Goal: Task Accomplishment & Management: Complete application form

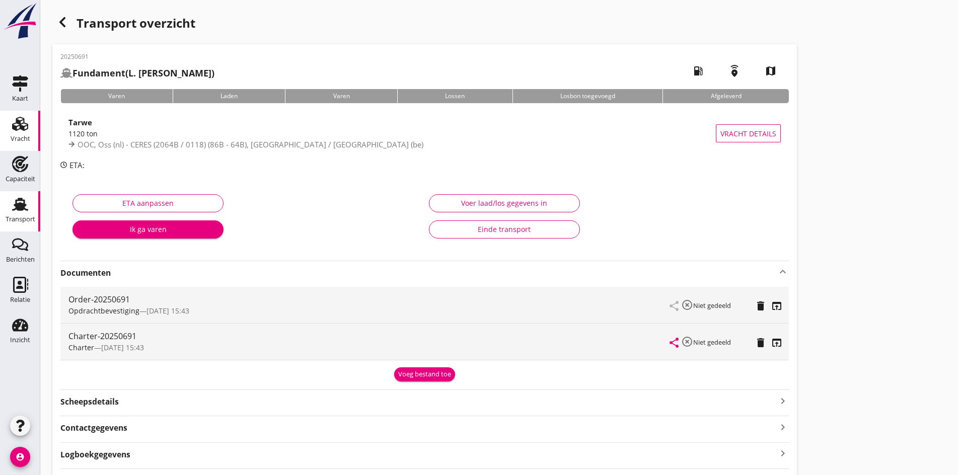
click at [15, 147] on link "Vracht Vracht" at bounding box center [20, 131] width 40 height 40
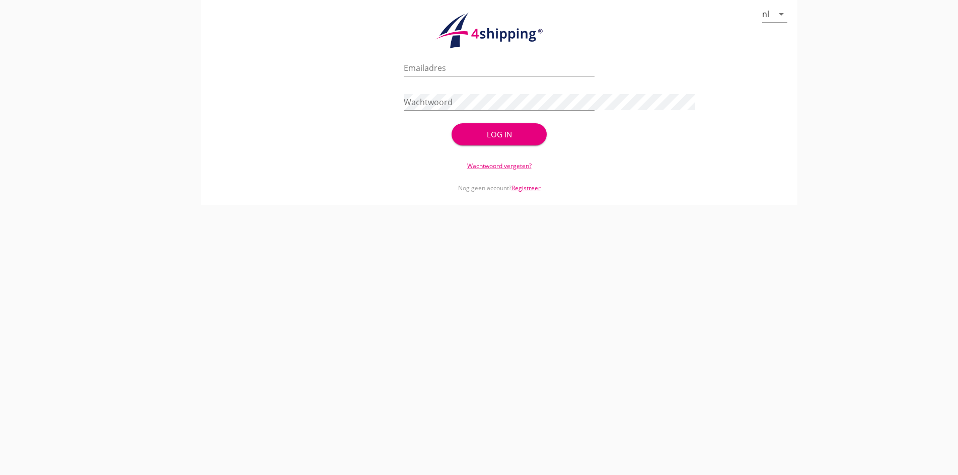
type input "[PERSON_NAME][EMAIL_ADDRESS][DOMAIN_NAME]"
click at [490, 131] on div "Log in" at bounding box center [498, 135] width 63 height 12
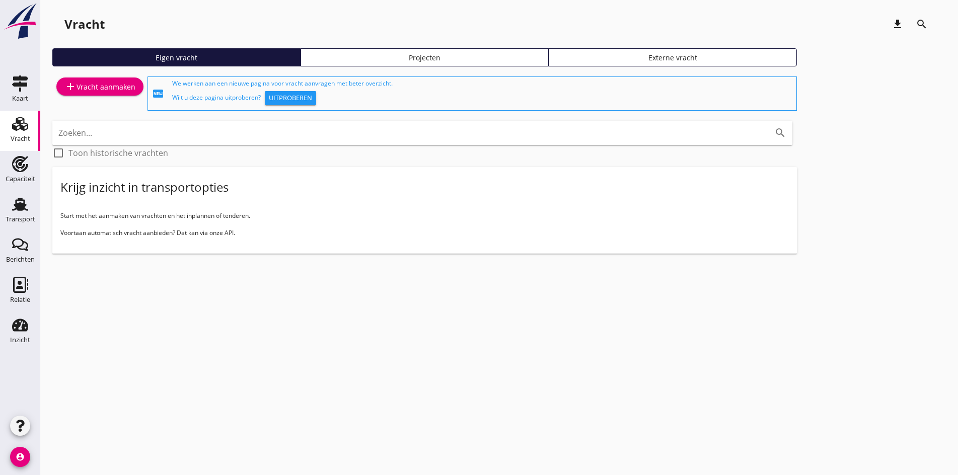
click at [108, 94] on link "add Vracht aanmaken" at bounding box center [99, 86] width 87 height 18
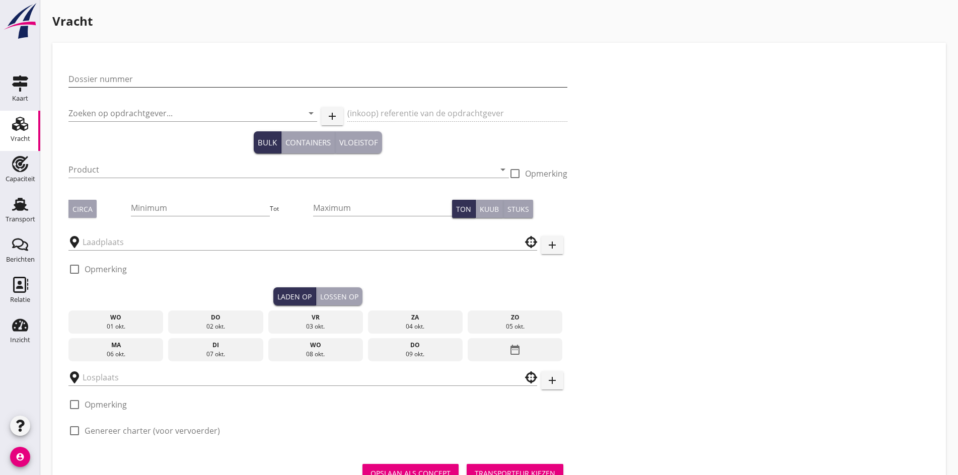
click at [75, 82] on input "Dossier nummer" at bounding box center [317, 79] width 499 height 16
type input "20250693"
click at [78, 112] on input "Zoeken op opdrachtgever..." at bounding box center [178, 113] width 220 height 16
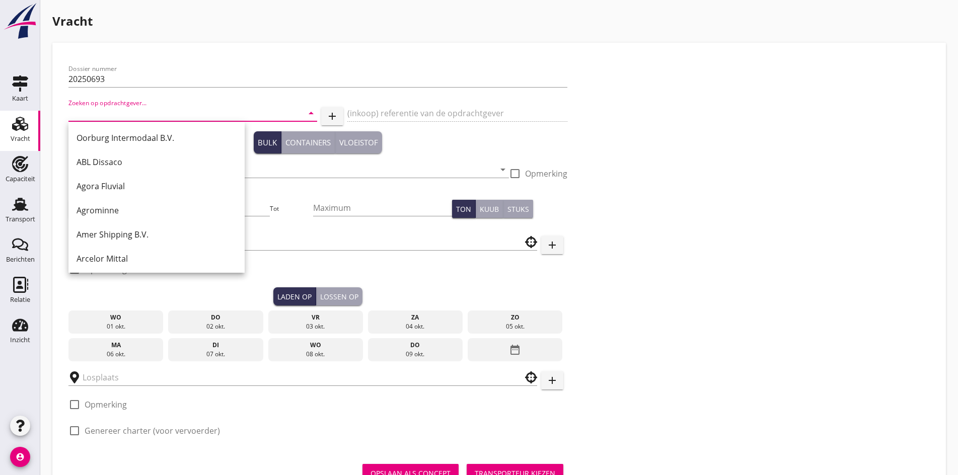
click at [87, 108] on input "Zoeken op opdrachtgever..." at bounding box center [178, 113] width 220 height 16
click at [85, 108] on input "Zoeken op opdrachtgever..." at bounding box center [178, 113] width 220 height 16
click at [97, 112] on input "Zoeken op opdrachtgever..." at bounding box center [178, 113] width 220 height 16
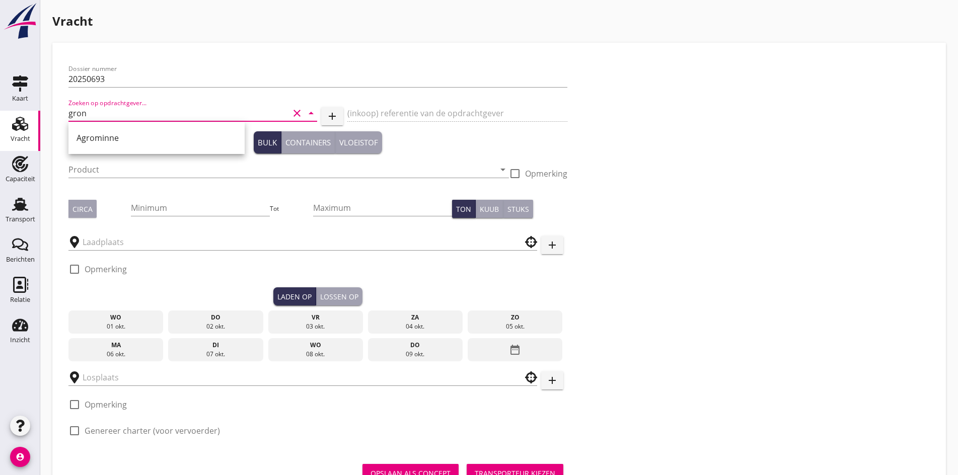
click at [97, 112] on input "gron" at bounding box center [178, 113] width 220 height 16
type input "g"
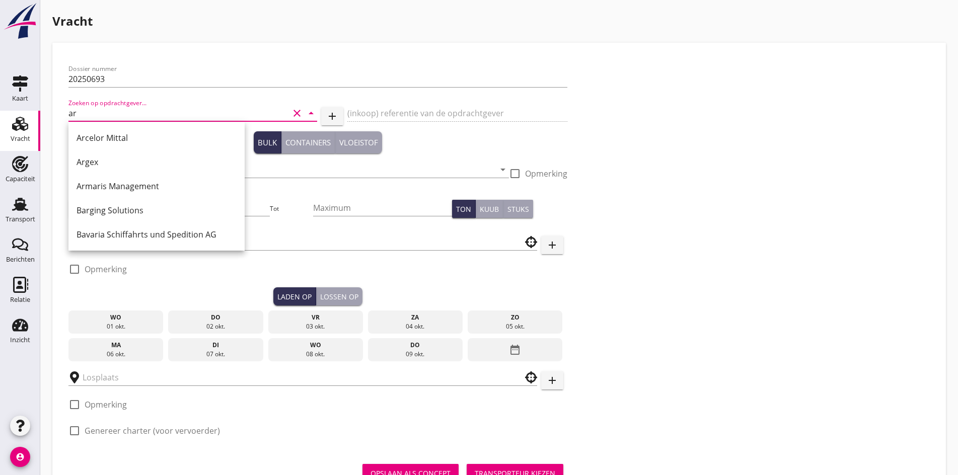
type input "a"
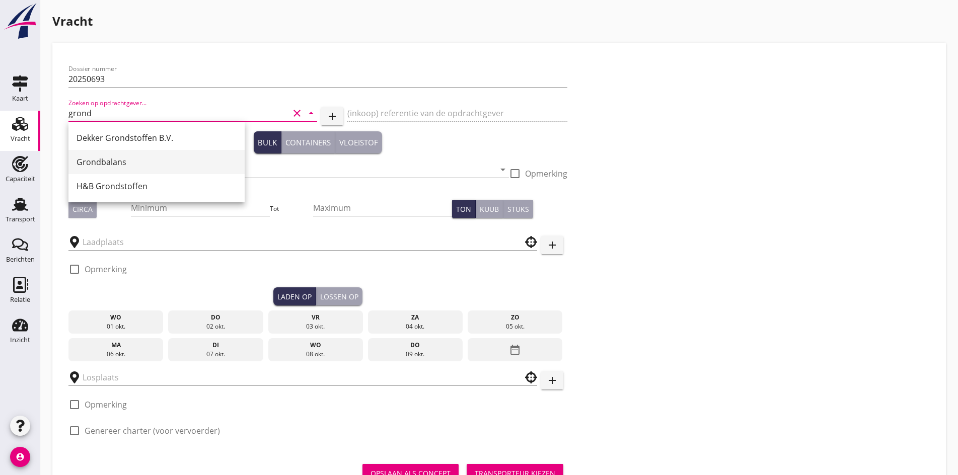
click at [128, 161] on div "Grondbalans" at bounding box center [156, 162] width 160 height 12
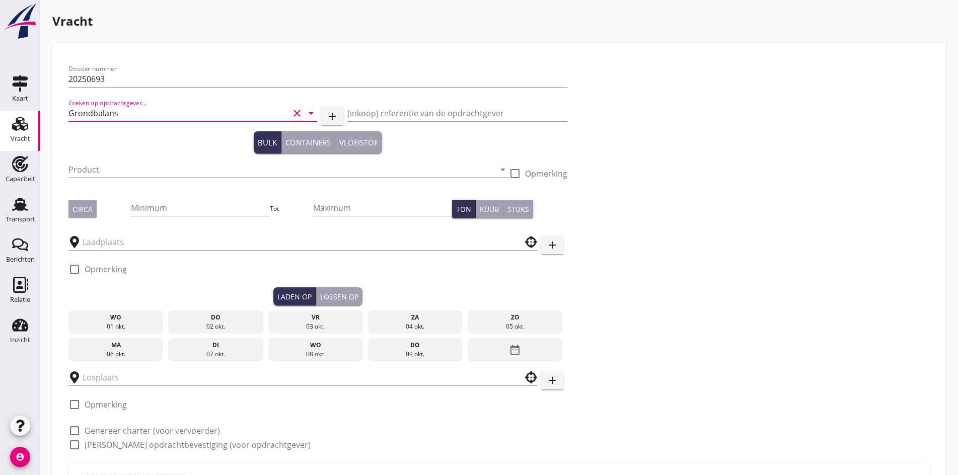
type input "Grondbalans"
click at [121, 166] on input "Product" at bounding box center [281, 170] width 426 height 16
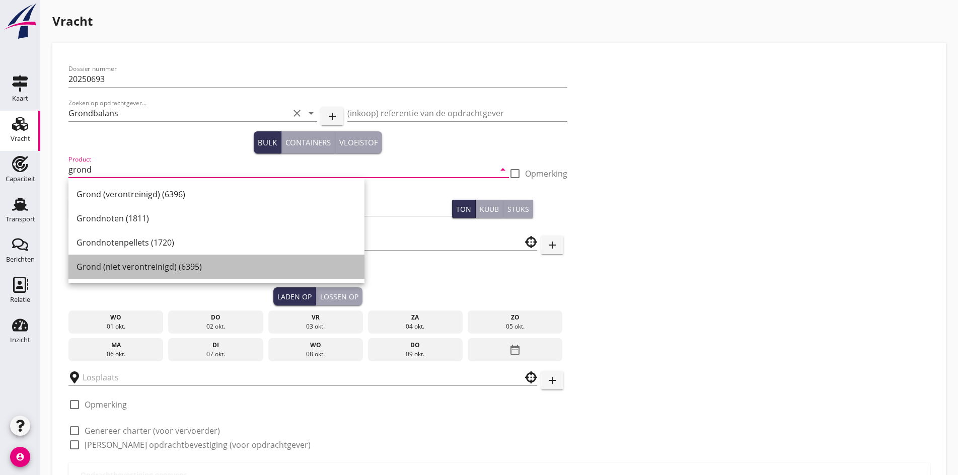
click at [136, 265] on div "Grond (niet verontreinigd) (6395)" at bounding box center [216, 267] width 280 height 12
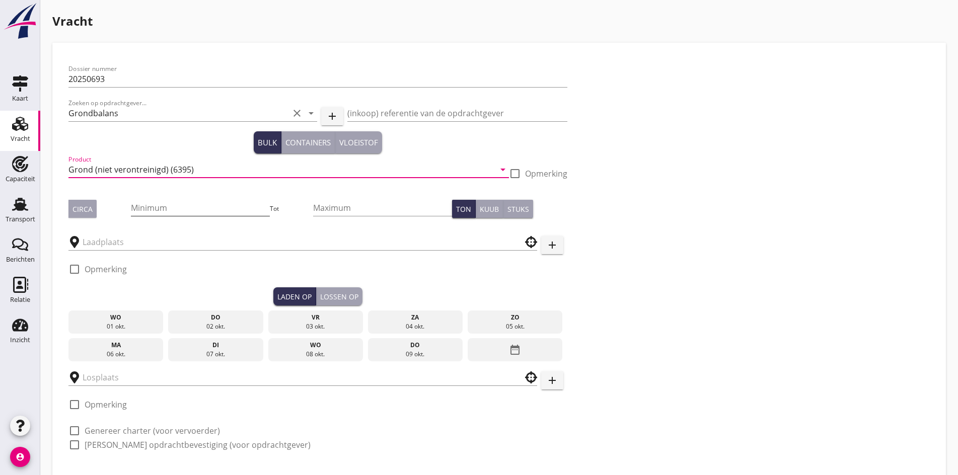
type input "Grond (niet verontreinigd) (6395)"
click at [131, 208] on input "Minimum" at bounding box center [200, 208] width 139 height 16
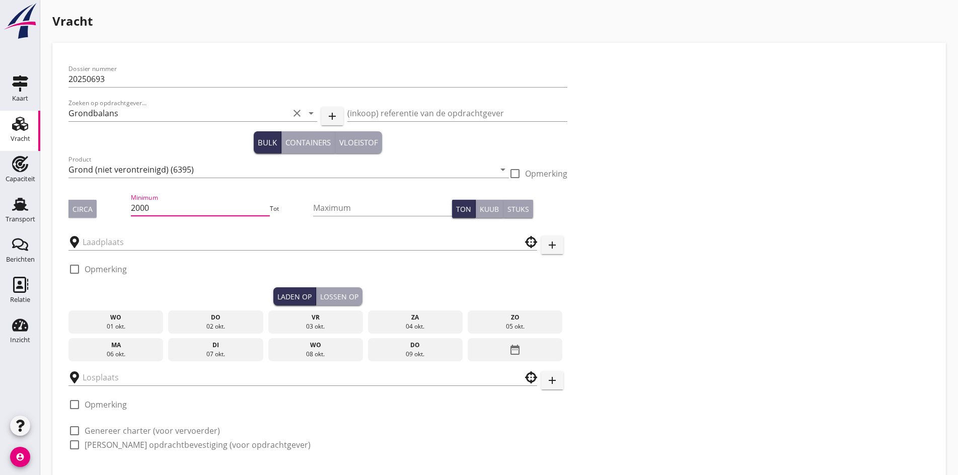
type input "2000"
click at [91, 209] on div "Circa" at bounding box center [82, 209] width 20 height 11
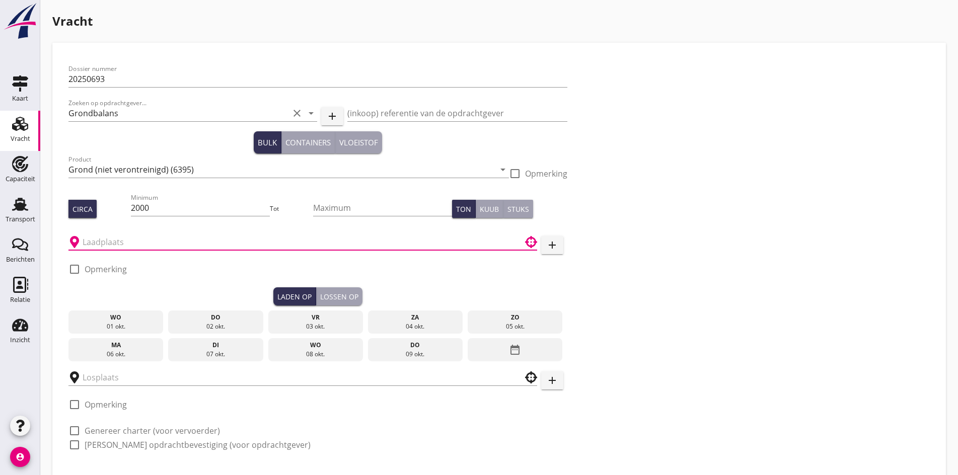
click at [97, 237] on input "text" at bounding box center [296, 242] width 426 height 16
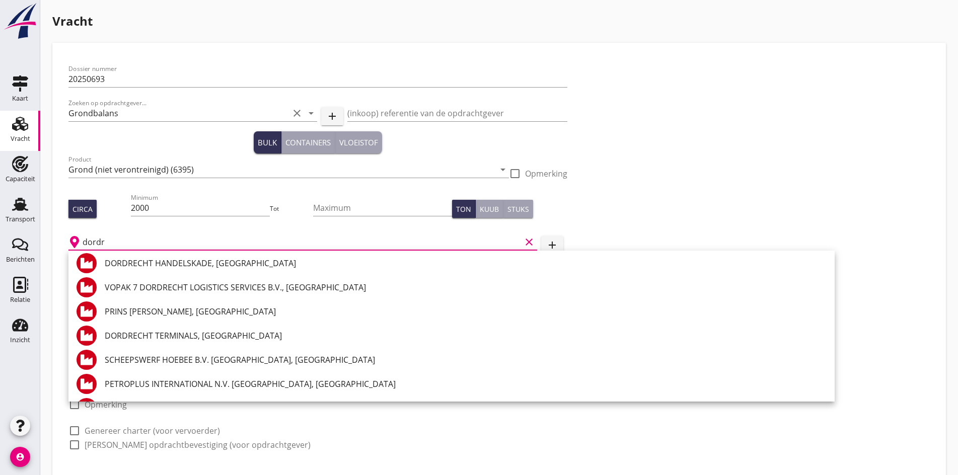
scroll to position [672, 0]
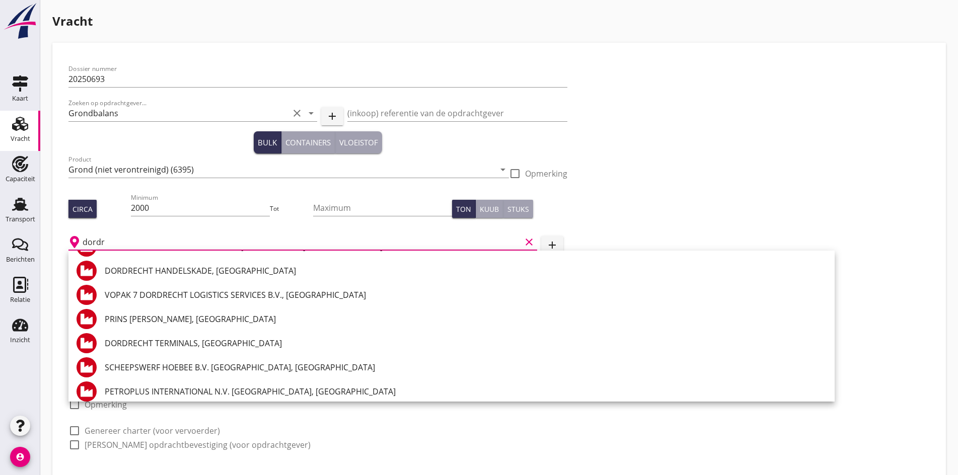
drag, startPoint x: 112, startPoint y: 243, endPoint x: 47, endPoint y: 243, distance: 64.4
click at [47, 243] on div "Vracht Dossier nummer 20250693 Zoeken op opdrachtgever... Grondbalans clear arr…" at bounding box center [498, 265] width 917 height 531
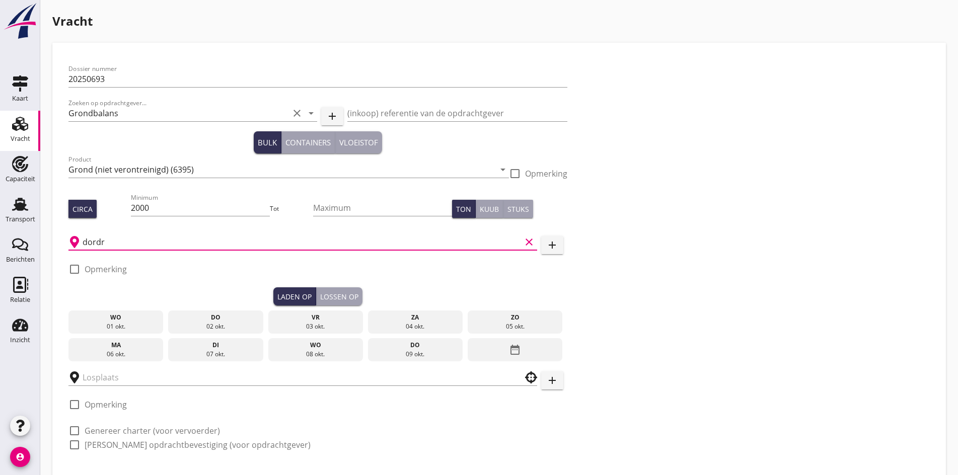
click at [117, 243] on input "dordr" at bounding box center [302, 242] width 438 height 16
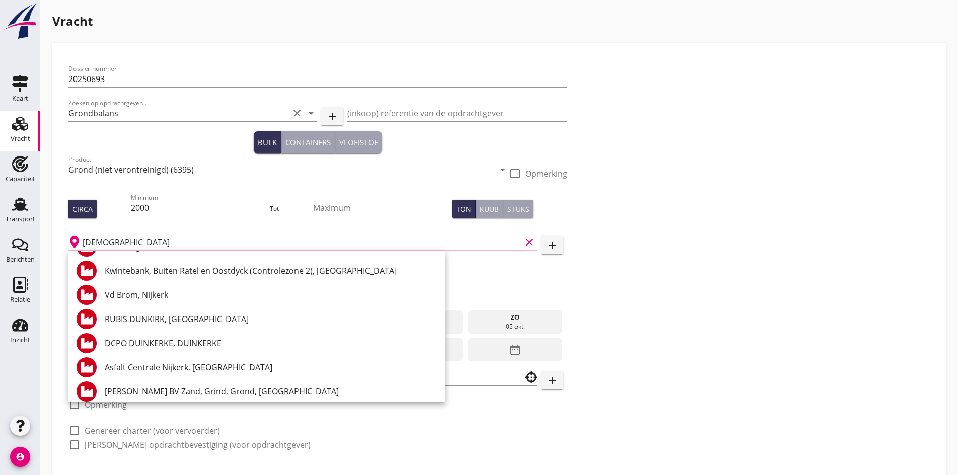
scroll to position [0, 0]
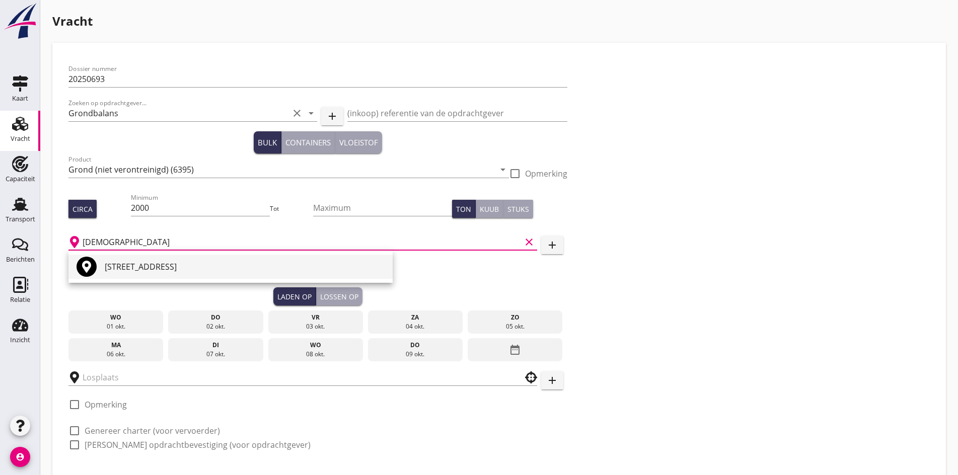
click at [152, 270] on div "[STREET_ADDRESS]" at bounding box center [245, 267] width 280 height 12
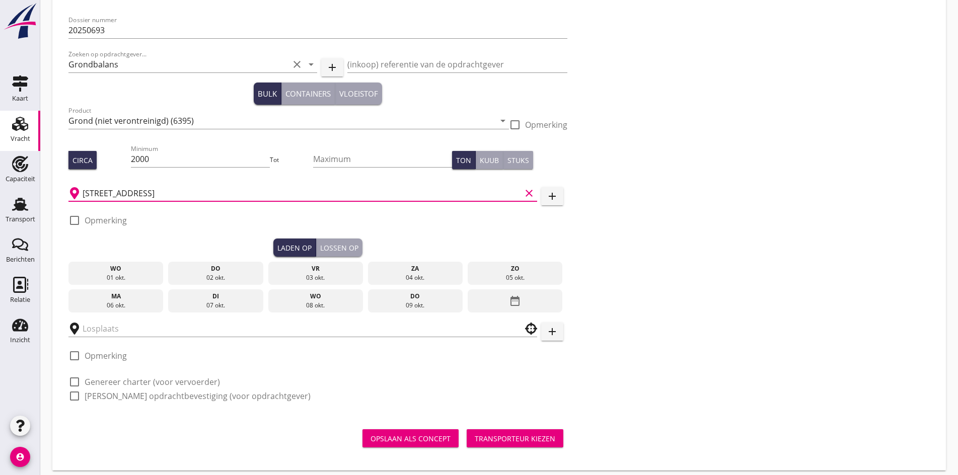
scroll to position [53, 0]
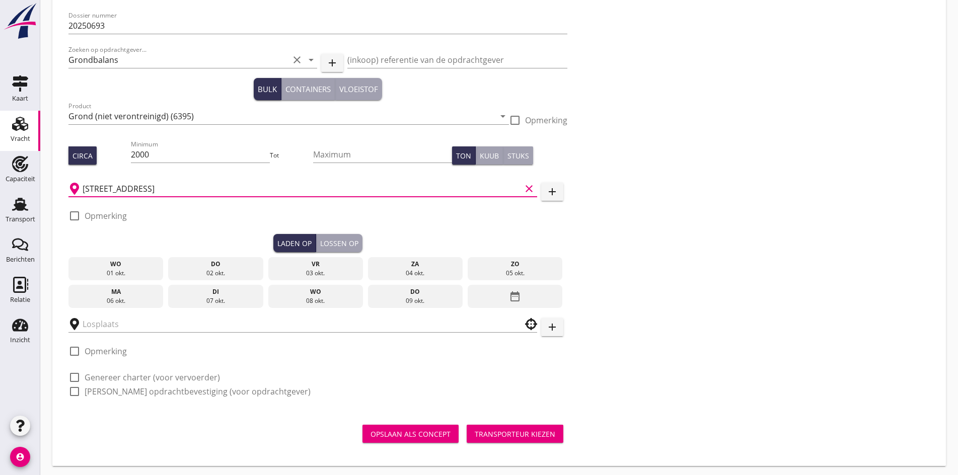
type input "[STREET_ADDRESS]"
click at [107, 266] on div "wo" at bounding box center [116, 264] width 90 height 9
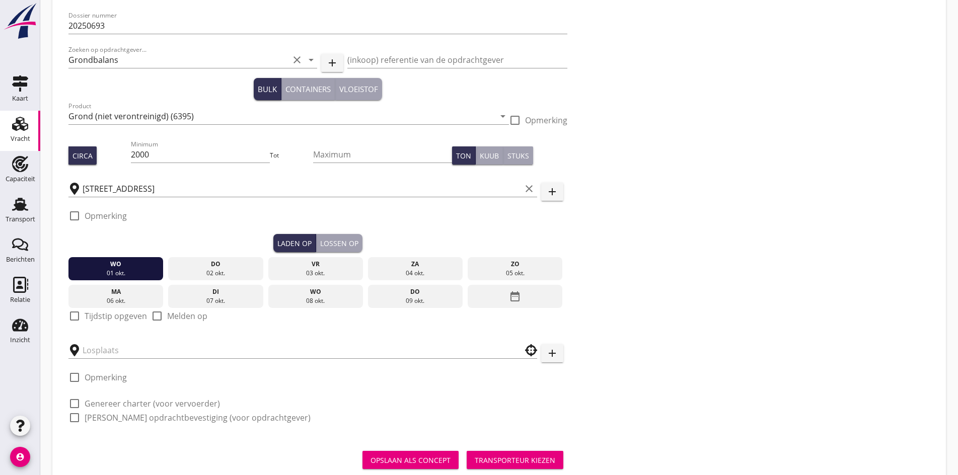
drag, startPoint x: 65, startPoint y: 318, endPoint x: 77, endPoint y: 313, distance: 12.9
click at [66, 318] on div "Dossier nummer 20250693 Zoeken op opdrachtgever... Grondbalans clear arrow_drop…" at bounding box center [317, 221] width 507 height 430
click at [81, 310] on div at bounding box center [74, 315] width 17 height 17
checkbox input "true"
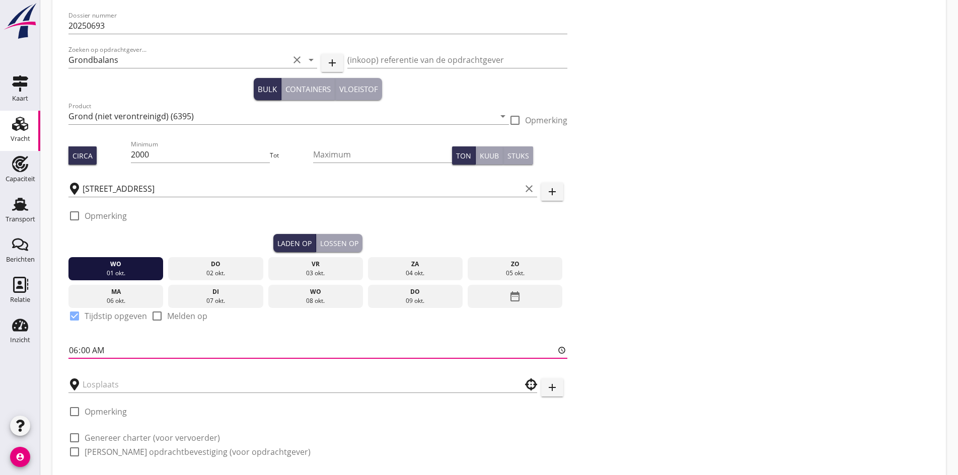
click at [73, 345] on input "06:00" at bounding box center [317, 350] width 499 height 16
type input "12:00"
click at [320, 239] on div "Lossen op" at bounding box center [339, 243] width 38 height 11
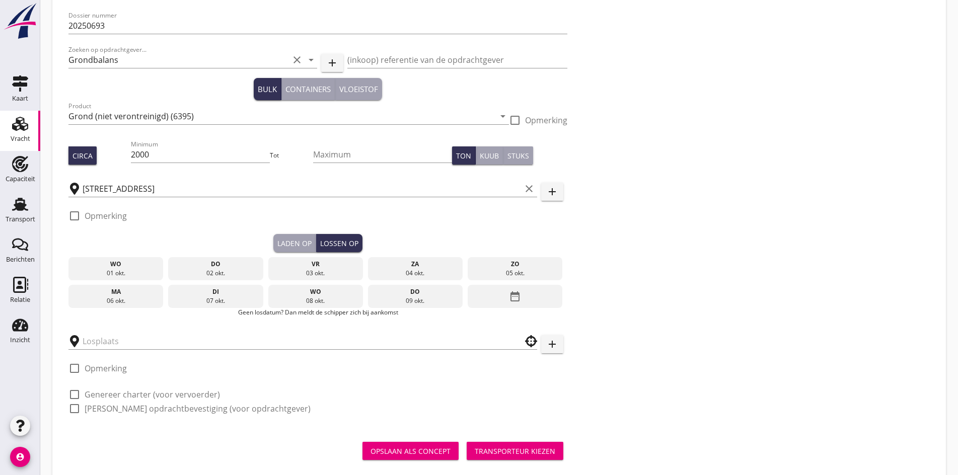
click at [270, 269] on div "03 okt." at bounding box center [315, 273] width 90 height 9
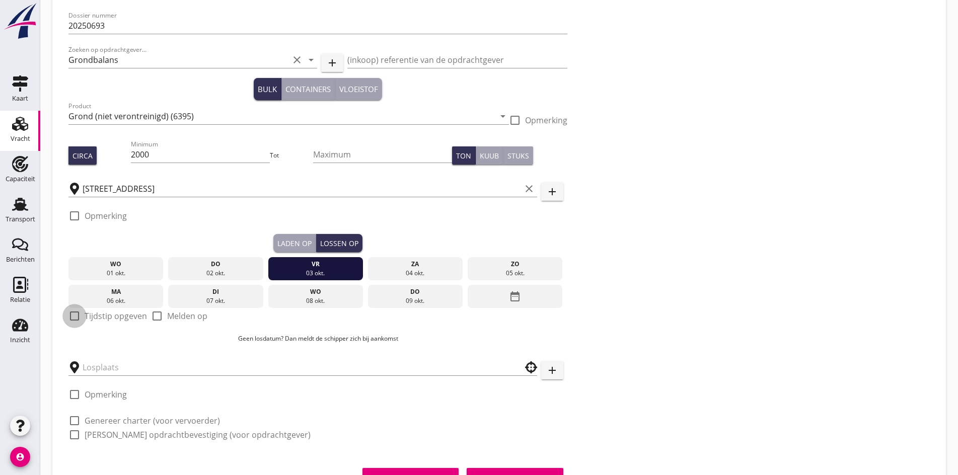
click at [70, 314] on div at bounding box center [74, 315] width 17 height 17
checkbox input "true"
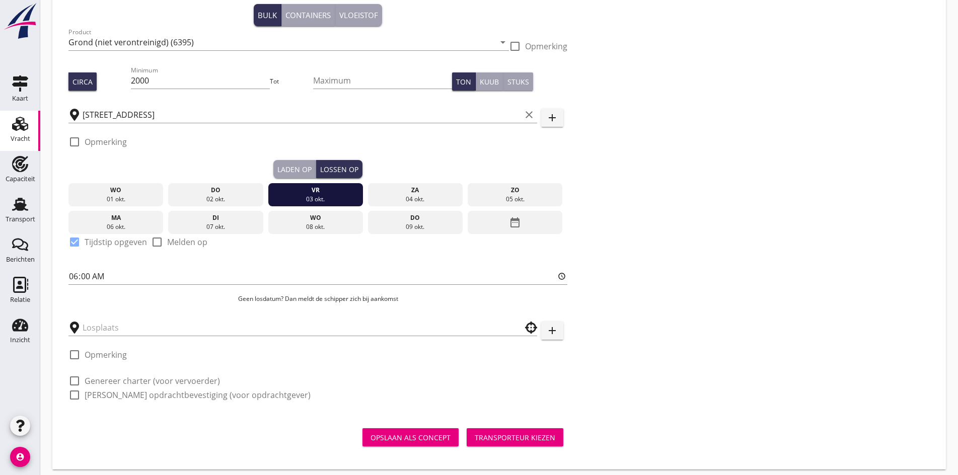
scroll to position [131, 0]
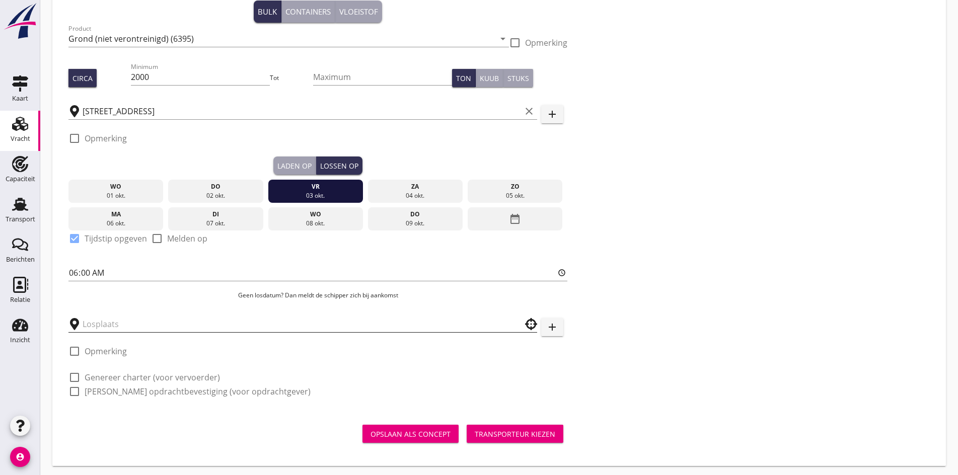
drag, startPoint x: 97, startPoint y: 332, endPoint x: 97, endPoint y: 324, distance: 8.1
click at [97, 329] on div at bounding box center [302, 323] width 468 height 31
click at [97, 324] on input "text" at bounding box center [296, 324] width 426 height 16
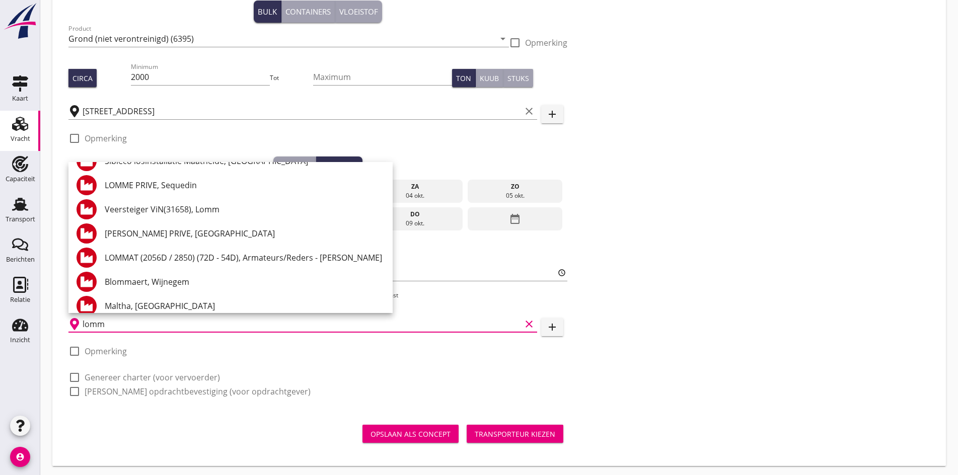
scroll to position [0, 0]
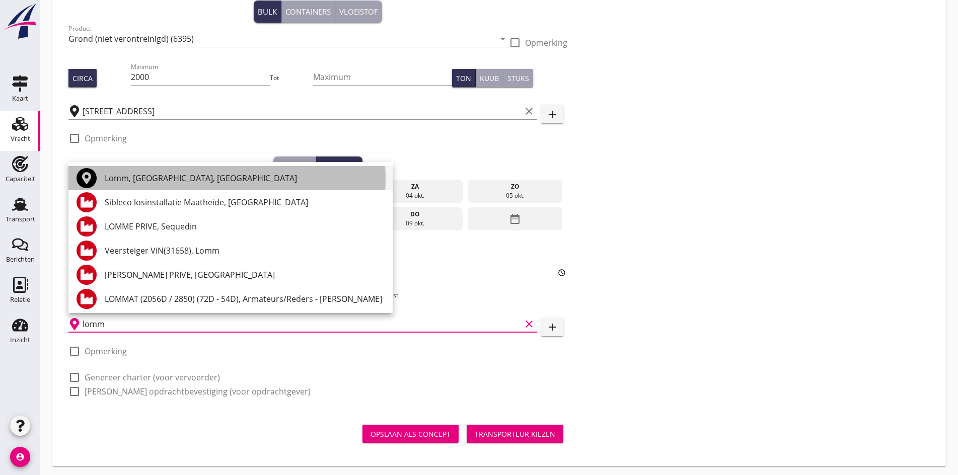
click at [135, 180] on div "Lomm, [GEOGRAPHIC_DATA], [GEOGRAPHIC_DATA]" at bounding box center [245, 178] width 280 height 12
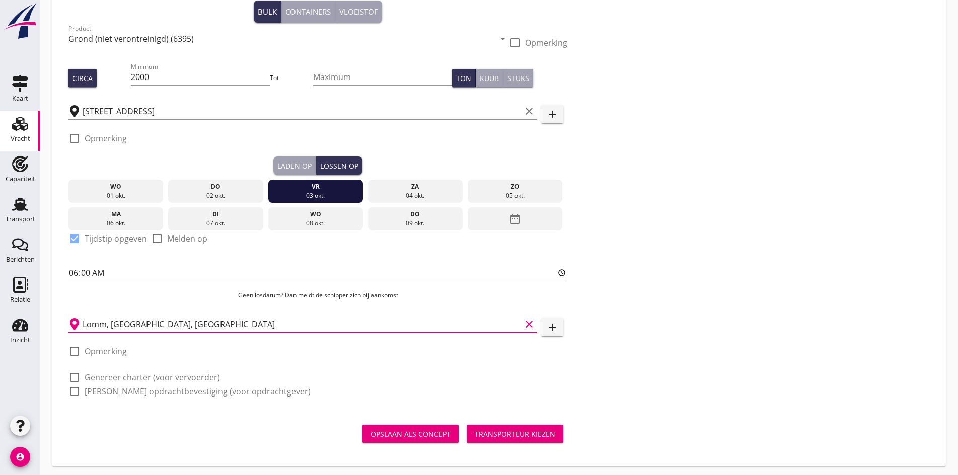
type input "Lomm, [GEOGRAPHIC_DATA], [GEOGRAPHIC_DATA]"
click at [74, 370] on div at bounding box center [74, 377] width 17 height 17
checkbox input "true"
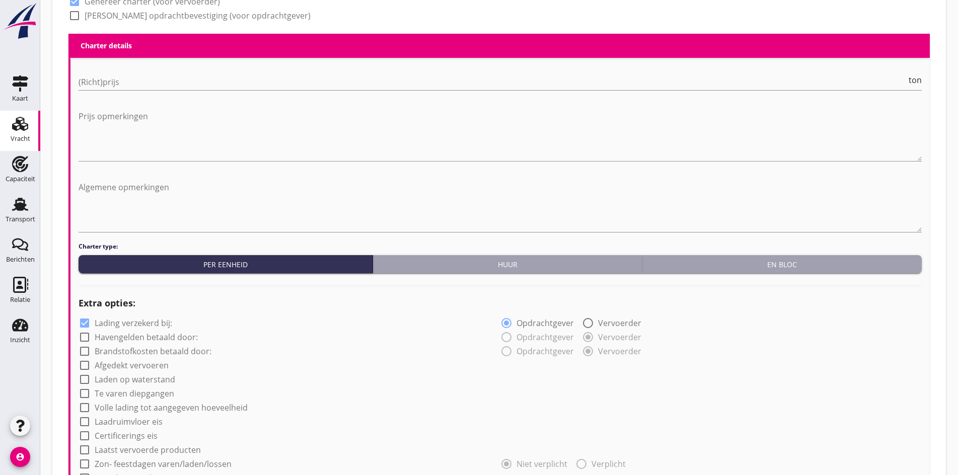
scroll to position [483, 0]
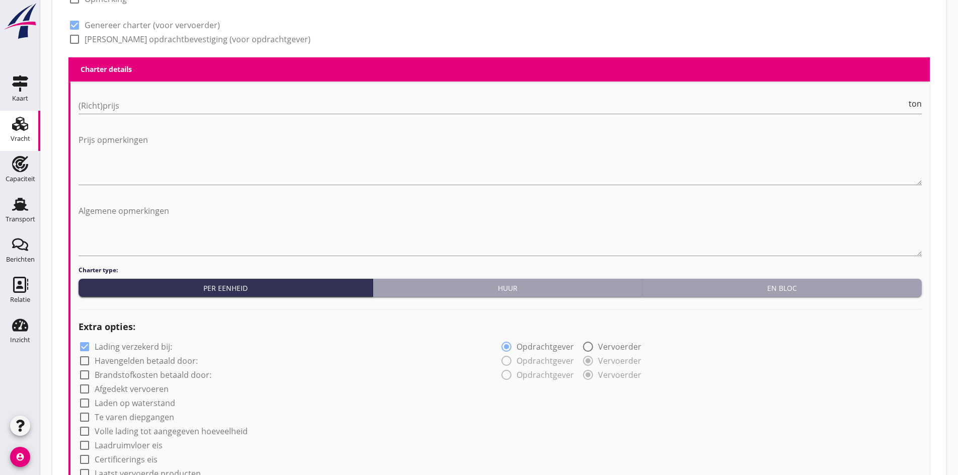
click at [435, 294] on button "Huur" at bounding box center [508, 288] width 270 height 18
radio input "true"
radio input "false"
radio input "true"
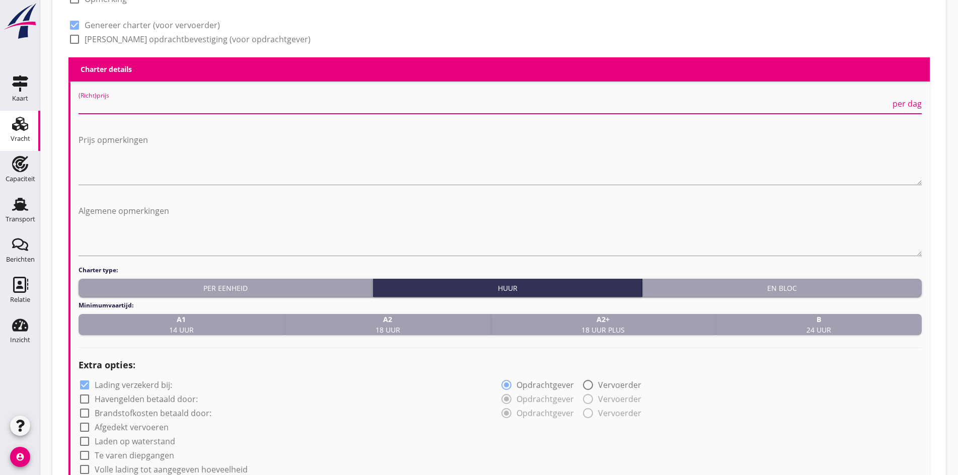
click at [123, 98] on input "(Richt)prijs" at bounding box center [484, 106] width 812 height 16
type input "1475"
click at [201, 317] on div "A1 14 uur" at bounding box center [182, 324] width 198 height 21
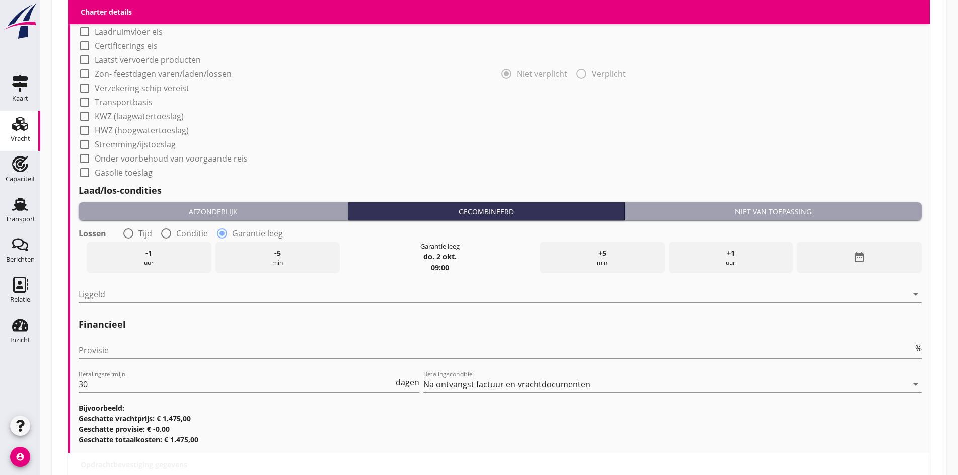
scroll to position [936, 0]
click at [126, 228] on div at bounding box center [128, 232] width 17 height 17
radio input "true"
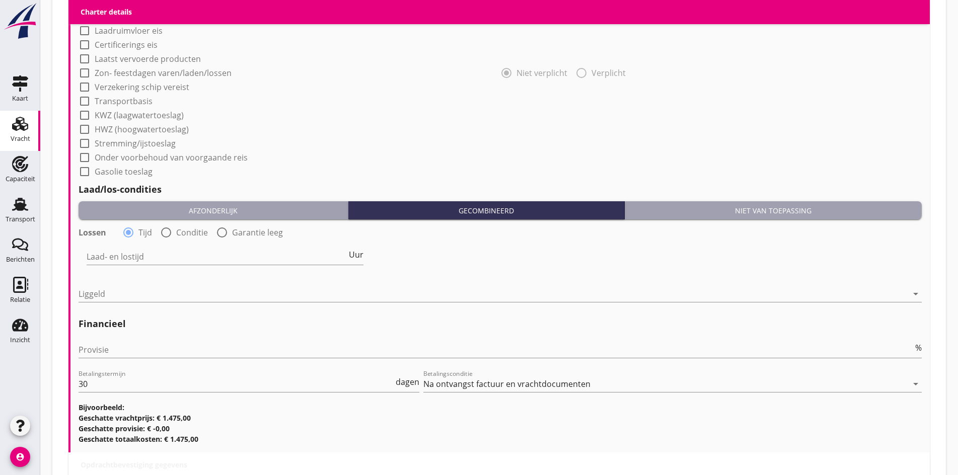
click at [764, 210] on div "Niet van toepassing" at bounding box center [772, 210] width 289 height 11
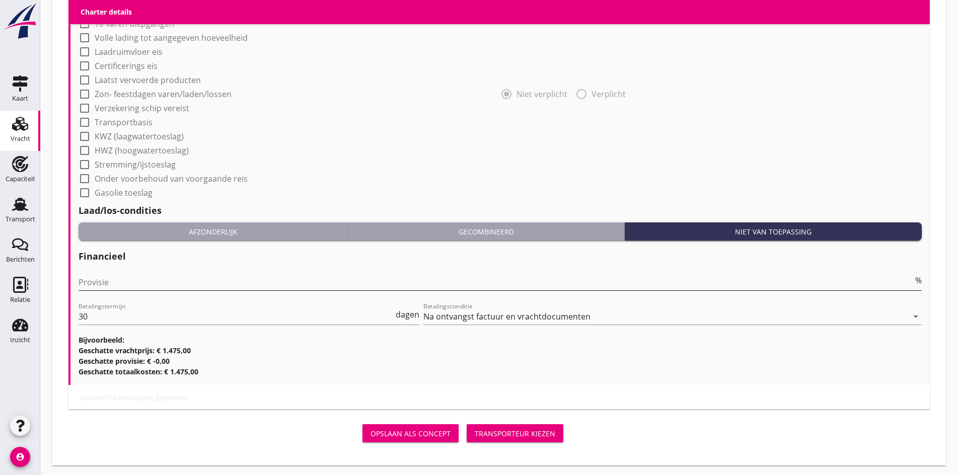
click at [83, 277] on input "Provisie" at bounding box center [495, 282] width 834 height 16
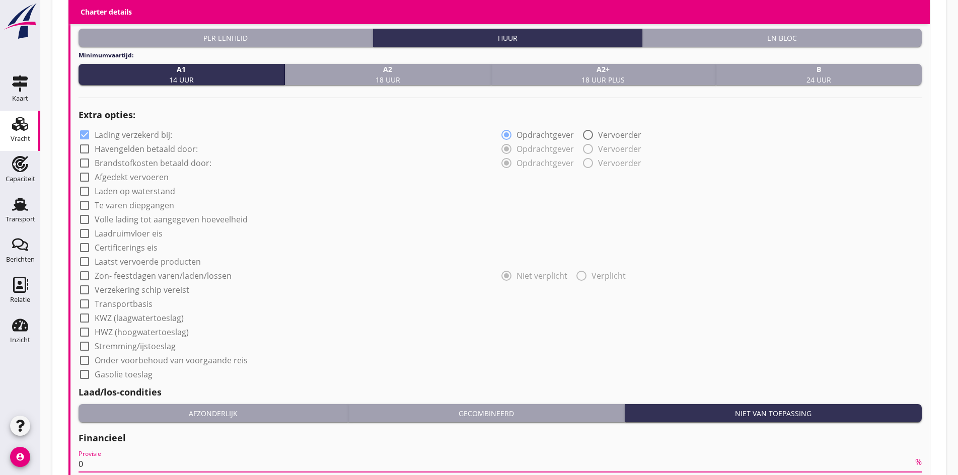
scroll to position [891, 0]
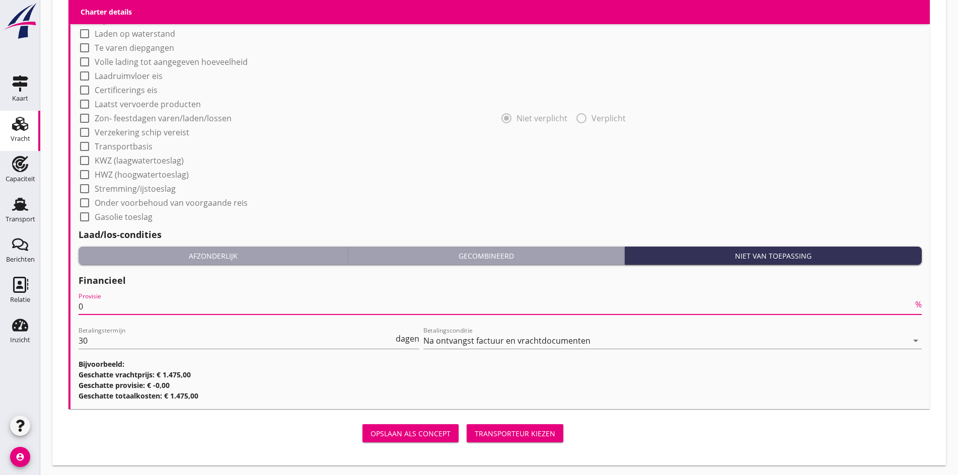
type input "0"
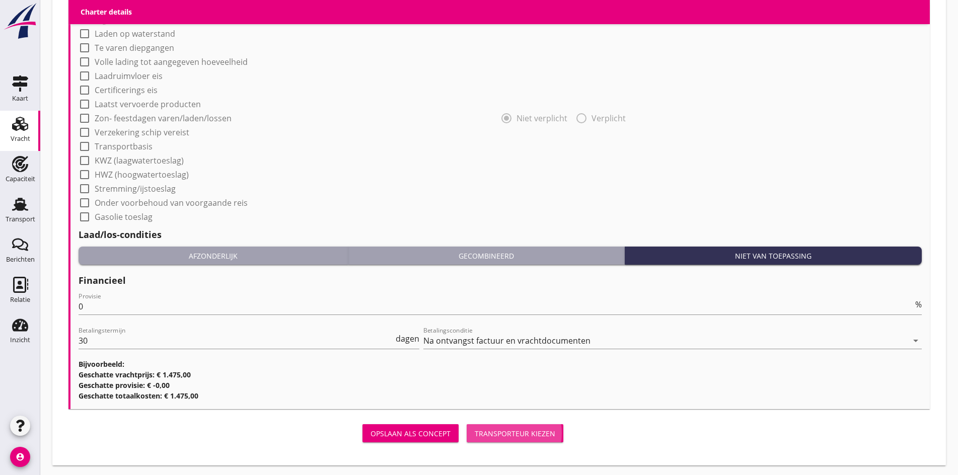
click at [475, 433] on div "Transporteur kiezen" at bounding box center [515, 433] width 81 height 11
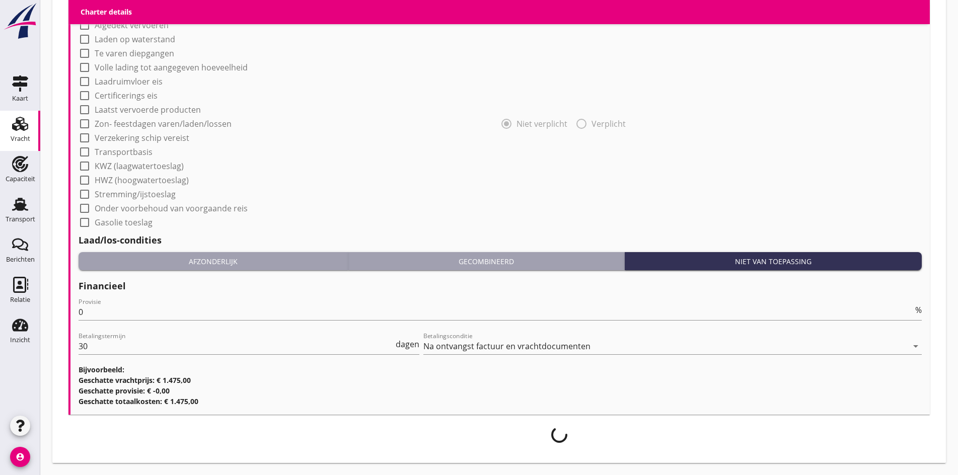
scroll to position [883, 0]
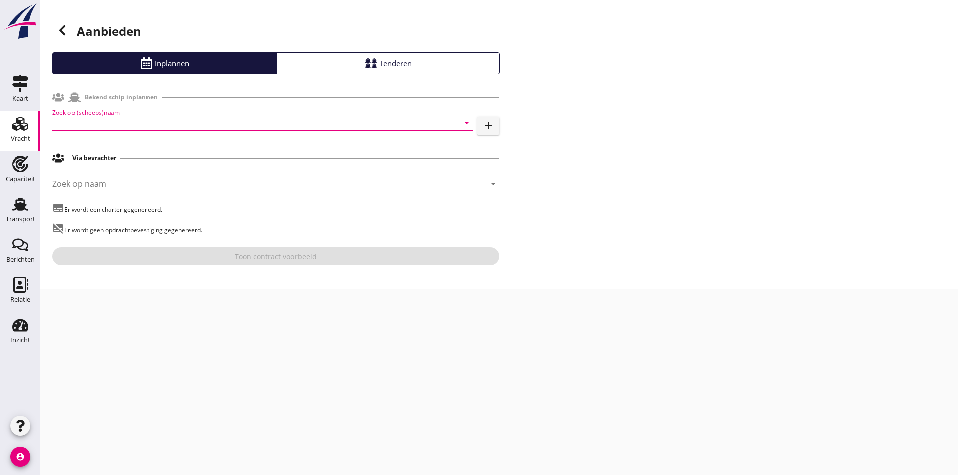
click at [96, 127] on input "Zoek op (scheeps)naam" at bounding box center [248, 123] width 392 height 16
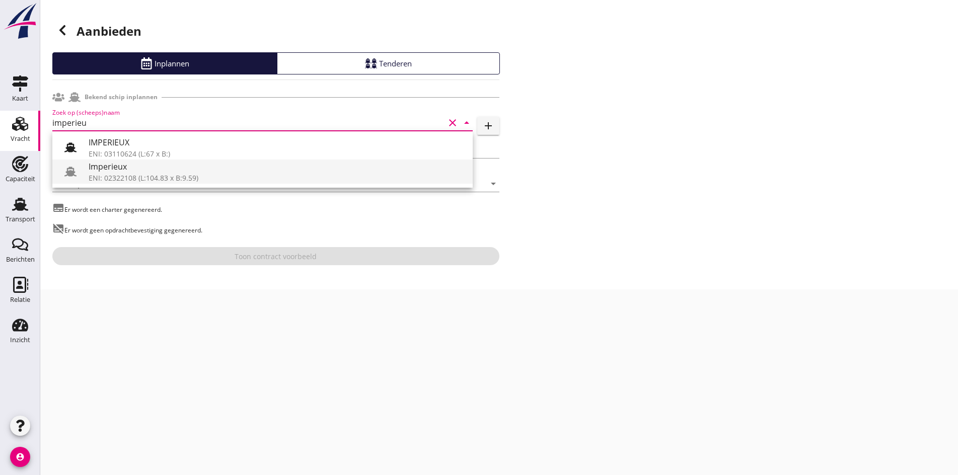
click at [141, 175] on div "ENI: 02322108 (L:104.83 x B:9.59)" at bounding box center [277, 178] width 376 height 11
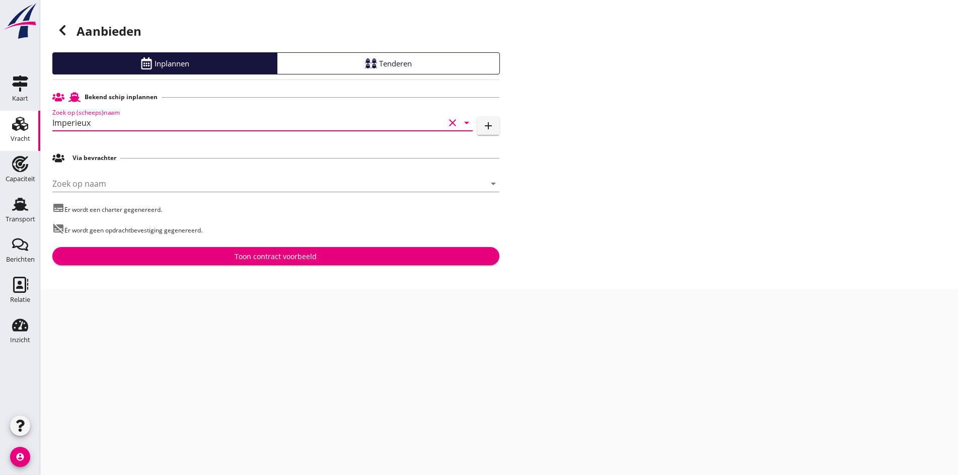
type input "Imperieux"
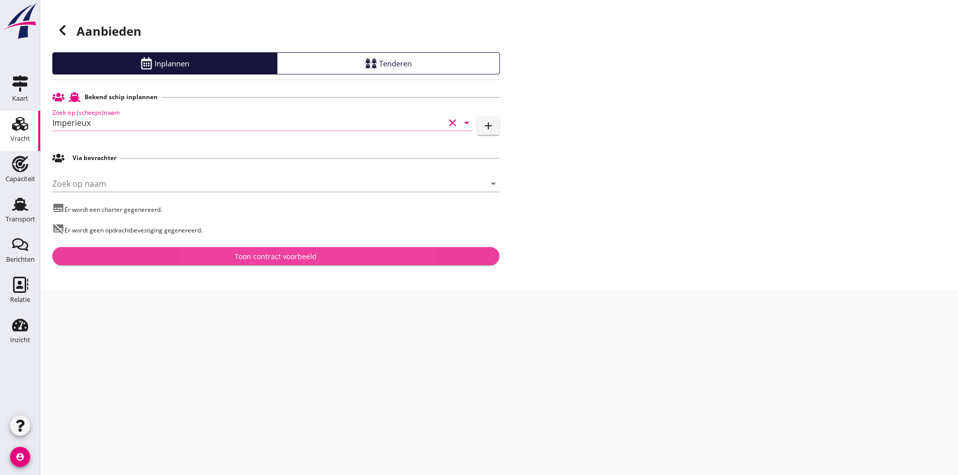
click at [227, 260] on div "Toon contract voorbeeld" at bounding box center [275, 256] width 431 height 11
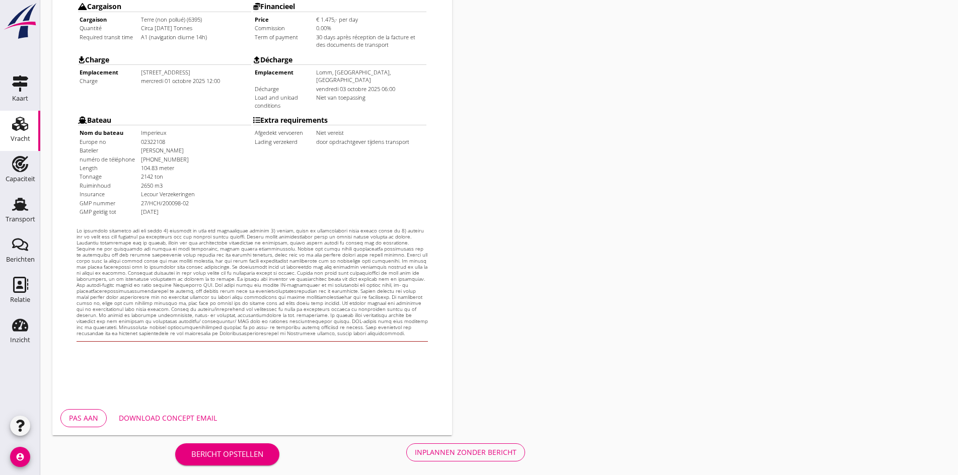
scroll to position [270, 0]
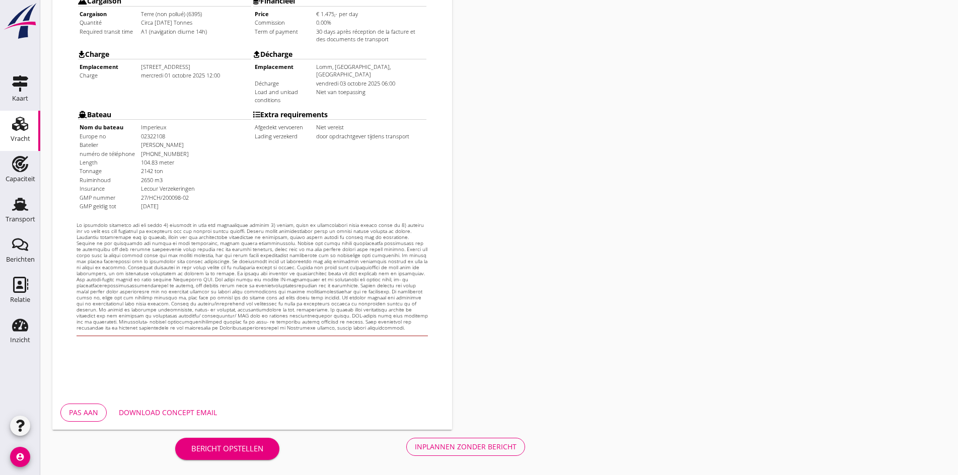
click at [415, 442] on div "Inplannen zonder bericht" at bounding box center [466, 446] width 102 height 11
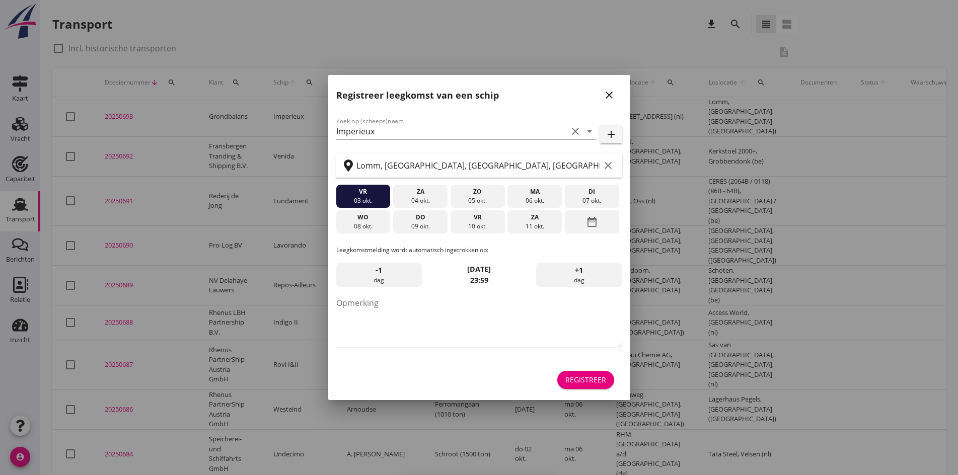
click at [615, 93] on div "close" at bounding box center [609, 95] width 18 height 12
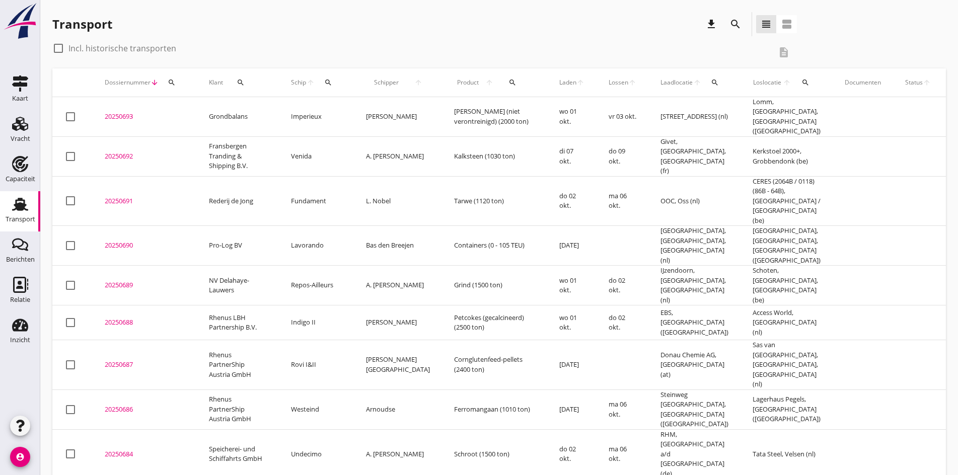
click at [121, 112] on div "20250693" at bounding box center [145, 117] width 80 height 10
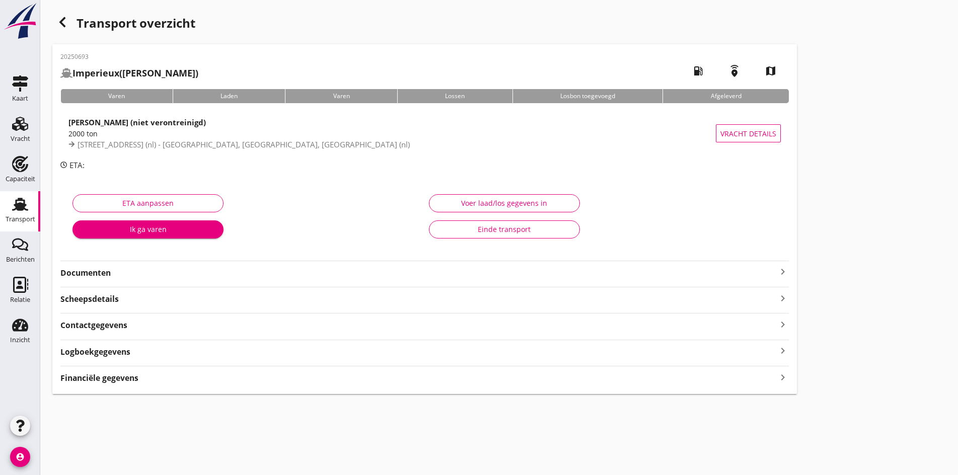
click at [776, 273] on icon "keyboard_arrow_right" at bounding box center [782, 272] width 12 height 12
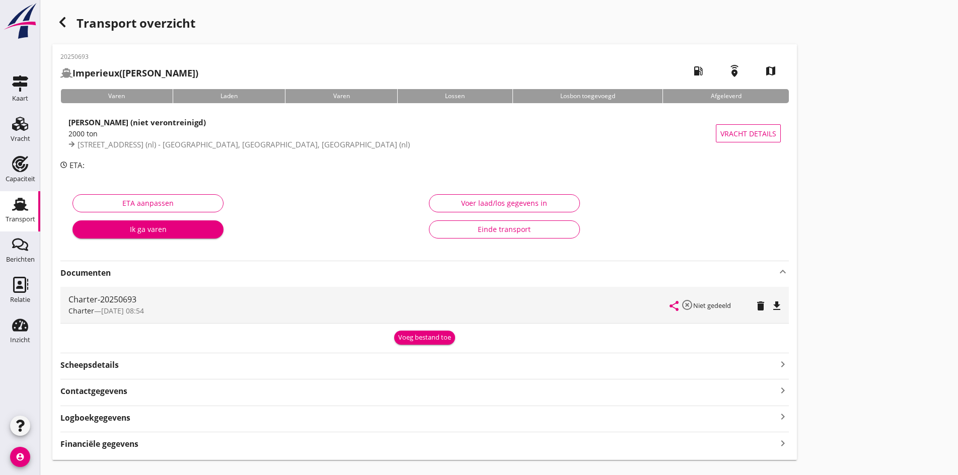
click at [770, 305] on icon "file_download" at bounding box center [776, 306] width 12 height 12
